Goal: Task Accomplishment & Management: Manage account settings

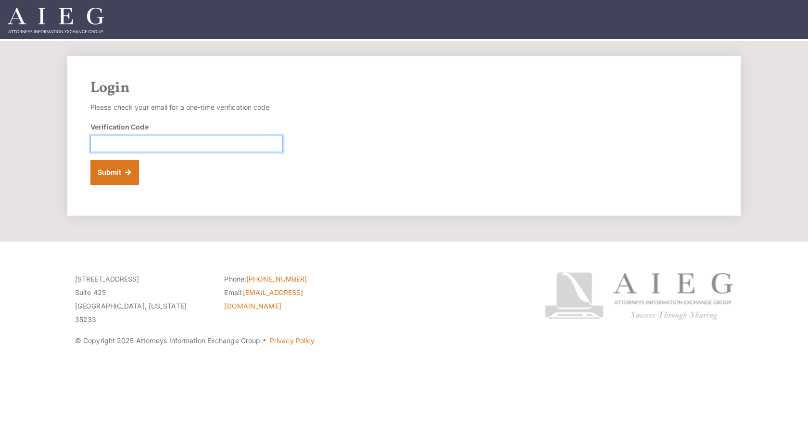
click at [157, 144] on input "Verification Code" at bounding box center [186, 144] width 192 height 16
paste input "535775"
type input "535775"
click at [121, 173] on button "Submit" at bounding box center [114, 172] width 49 height 25
drag, startPoint x: 304, startPoint y: 97, endPoint x: 281, endPoint y: 104, distance: 23.6
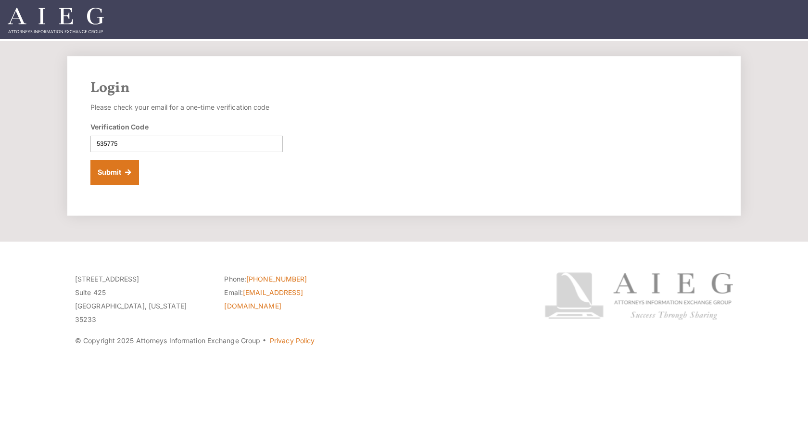
click at [304, 97] on div "Login Please check your email for a one-time verification code Verification Cod…" at bounding box center [404, 135] width 674 height 159
click at [117, 180] on button "Submit" at bounding box center [114, 172] width 49 height 25
click at [51, 27] on img at bounding box center [56, 20] width 96 height 25
click at [459, 127] on div "Login Please check your email for a one-time verification code Verification Cod…" at bounding box center [404, 135] width 674 height 159
click at [133, 139] on input "Verification Code" at bounding box center [186, 144] width 192 height 16
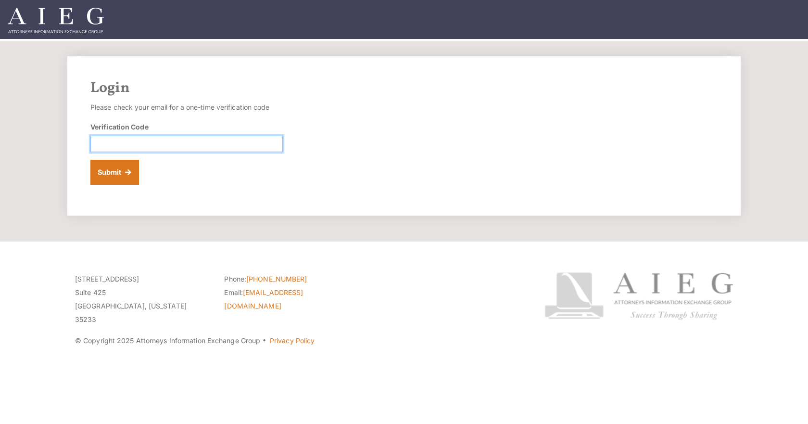
paste input "141003"
type input "141003"
click at [105, 168] on button "Submit" at bounding box center [114, 172] width 49 height 25
click at [118, 141] on input "Verification Code" at bounding box center [186, 144] width 192 height 16
paste input "422224"
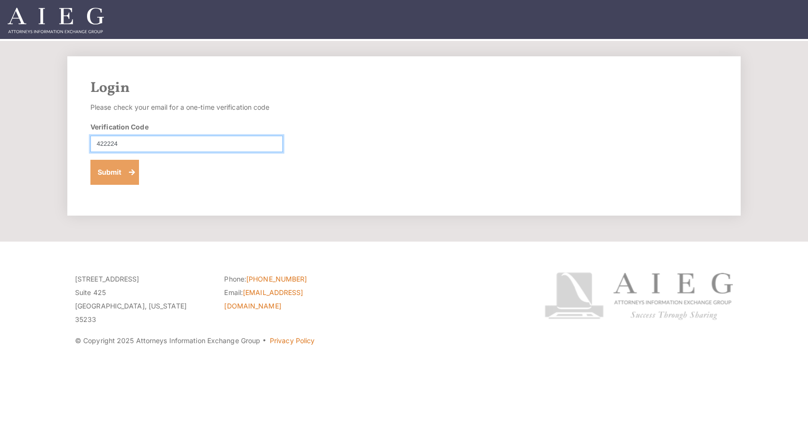
type input "422224"
click at [110, 168] on button "Submit" at bounding box center [114, 172] width 49 height 25
